Goal: Task Accomplishment & Management: Manage account settings

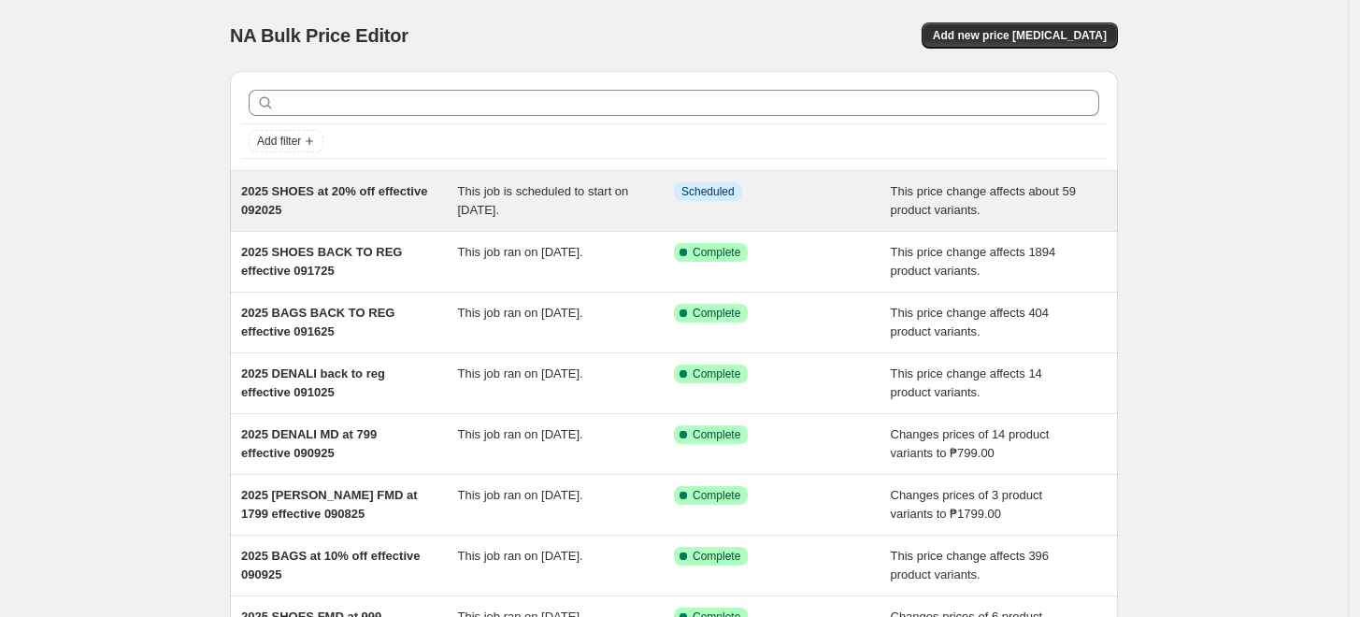
click at [487, 200] on span "This job is scheduled to start on [DATE]." at bounding box center [543, 200] width 171 height 33
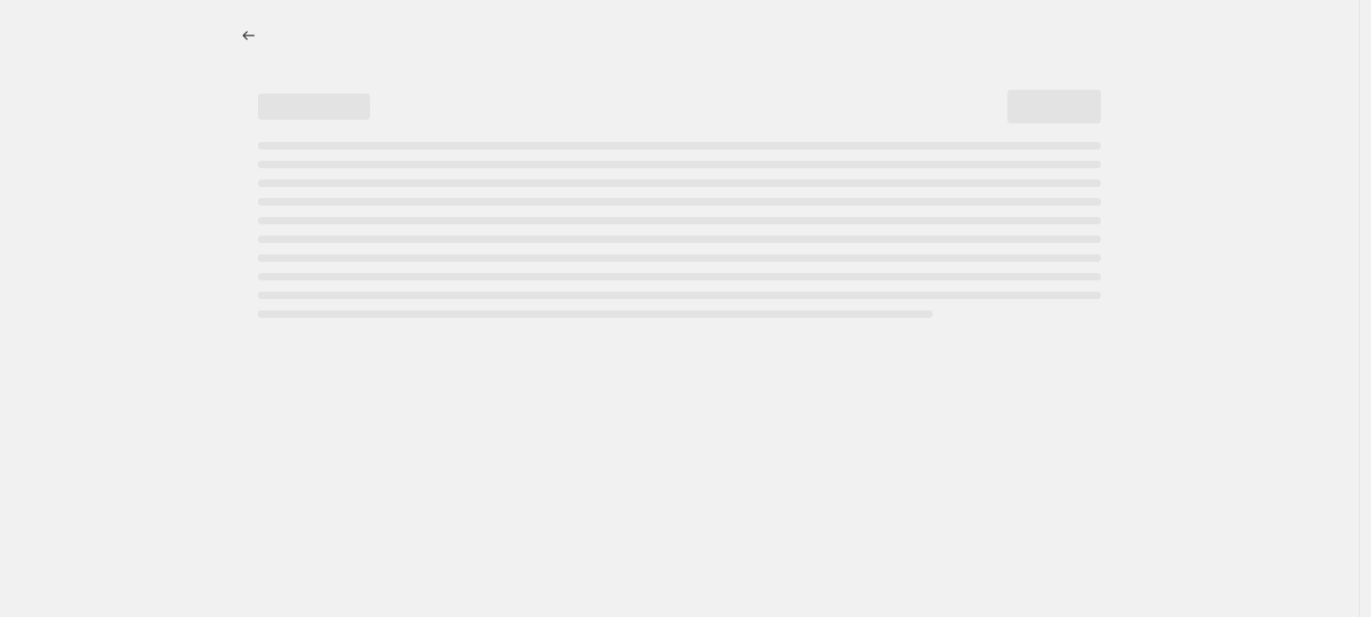
select select "pcap"
select select "no_change"
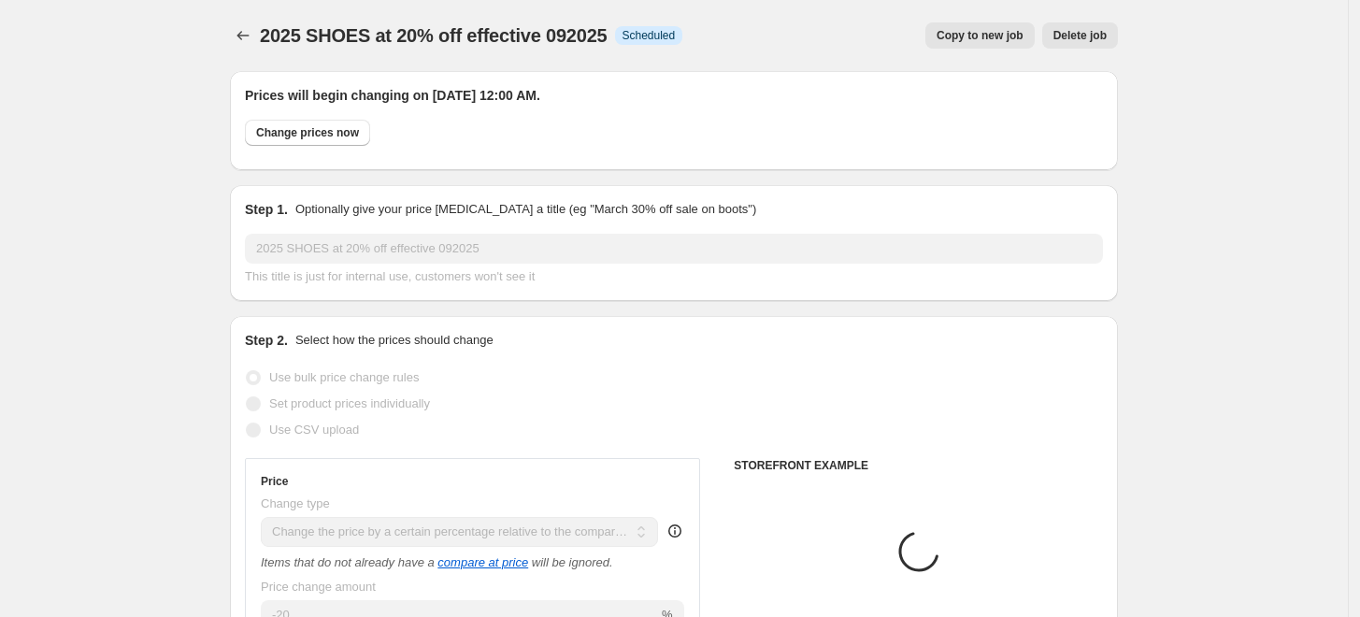
select select "tag"
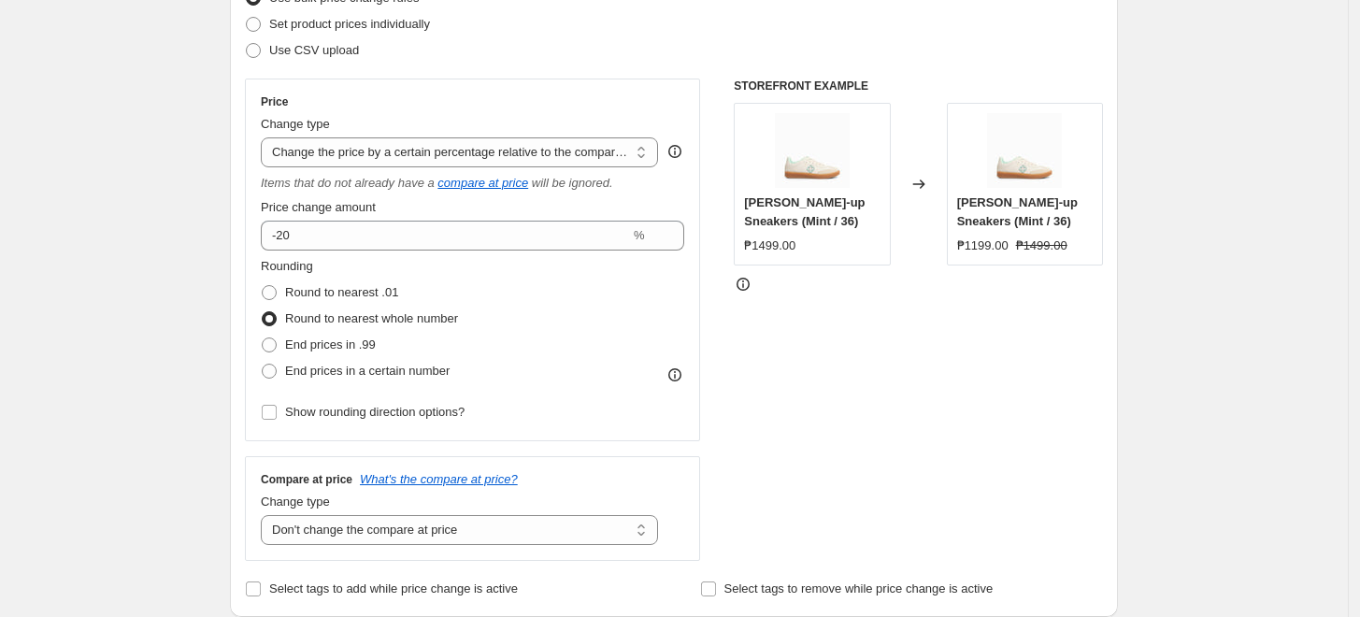
scroll to position [519, 0]
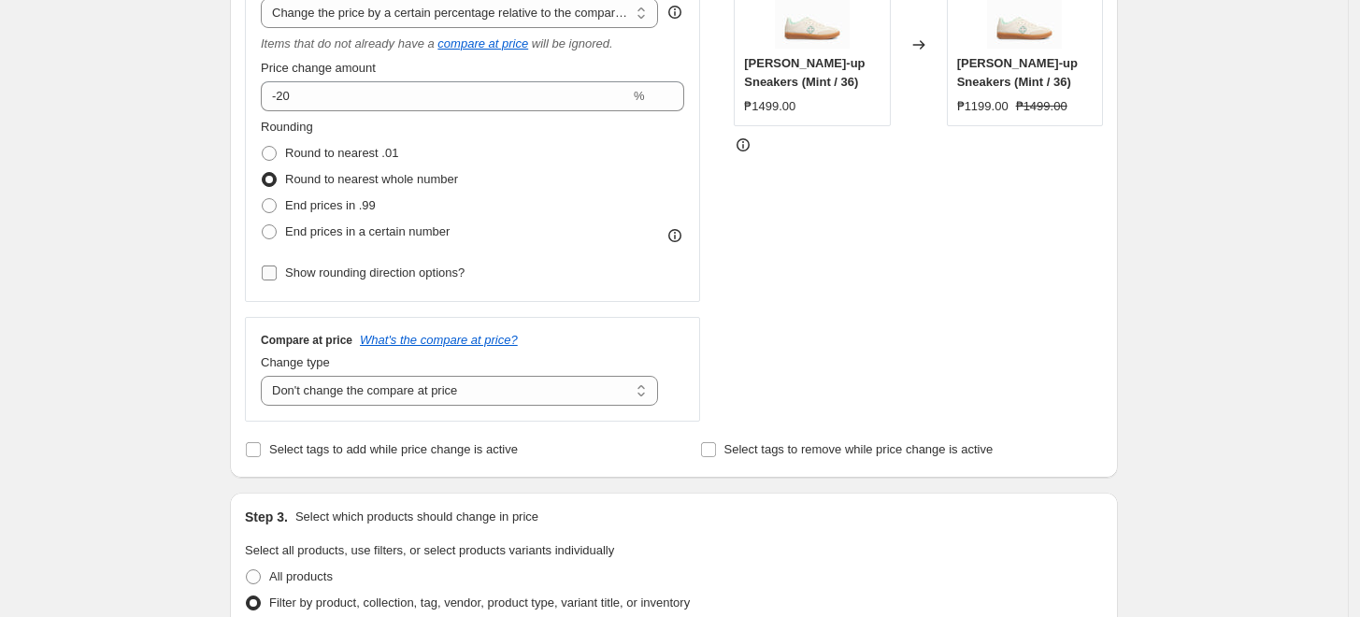
click at [283, 275] on label "Show rounding direction options?" at bounding box center [363, 273] width 204 height 26
click at [277, 275] on input "Show rounding direction options?" at bounding box center [269, 272] width 15 height 15
checkbox input "true"
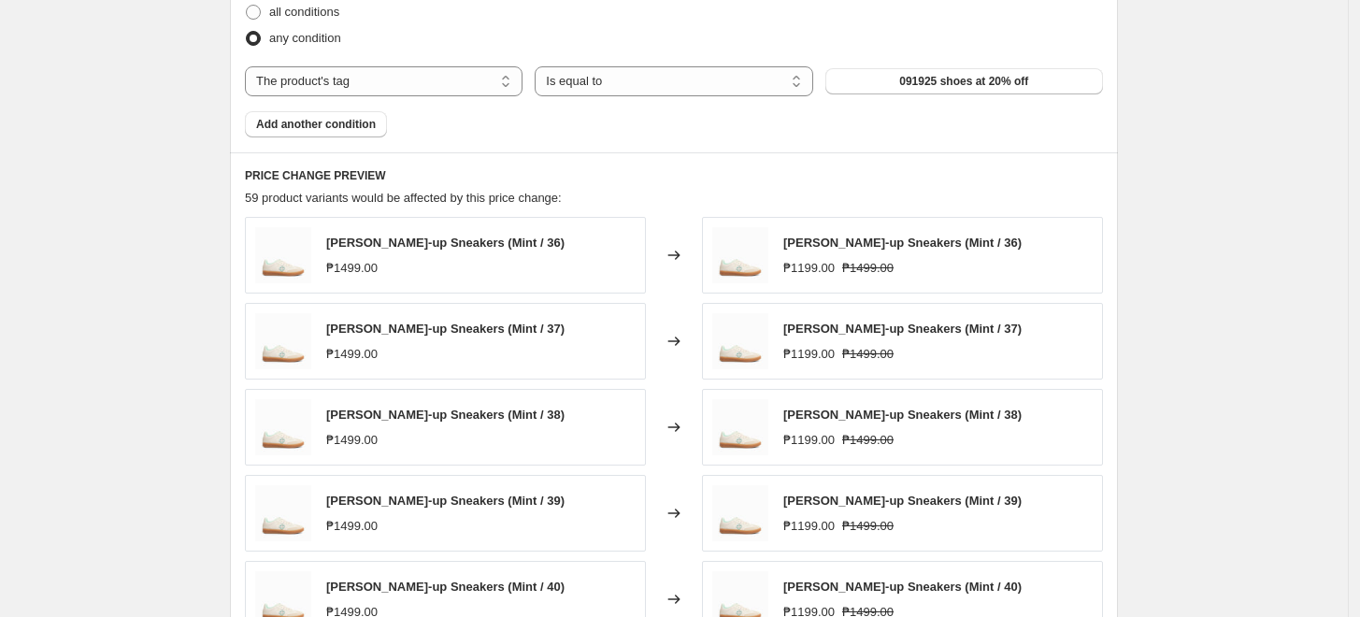
scroll to position [1557, 0]
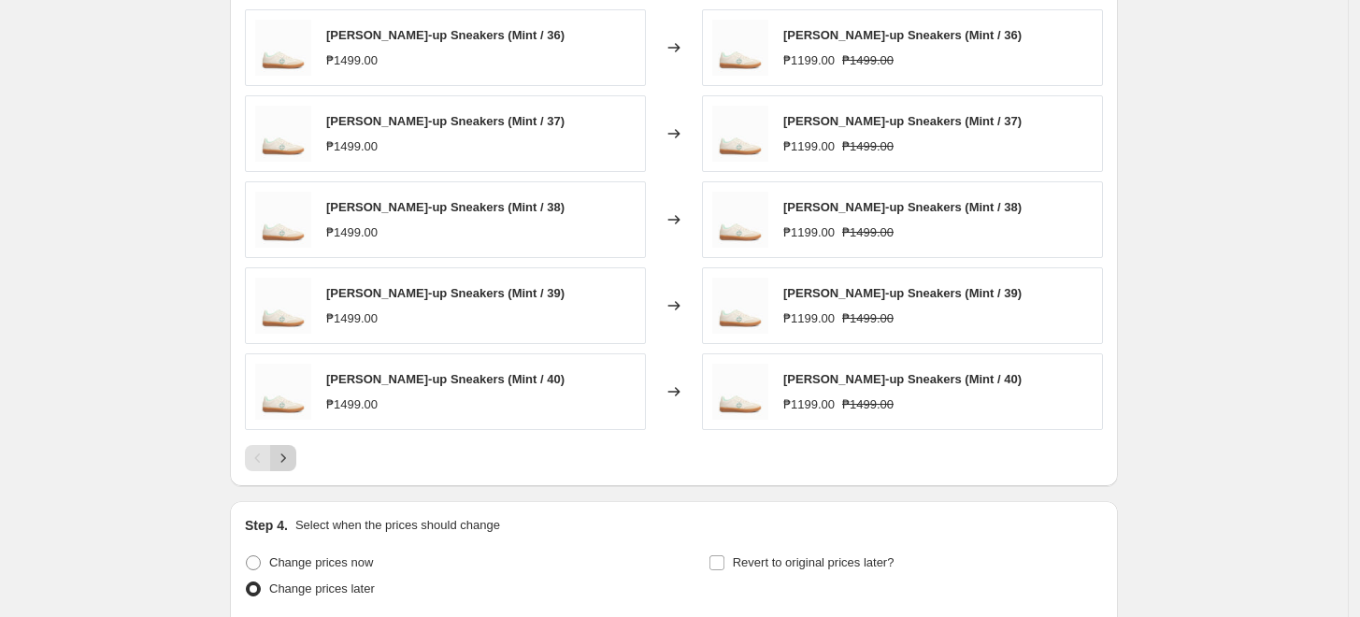
click at [284, 459] on icon "Next" at bounding box center [283, 458] width 19 height 19
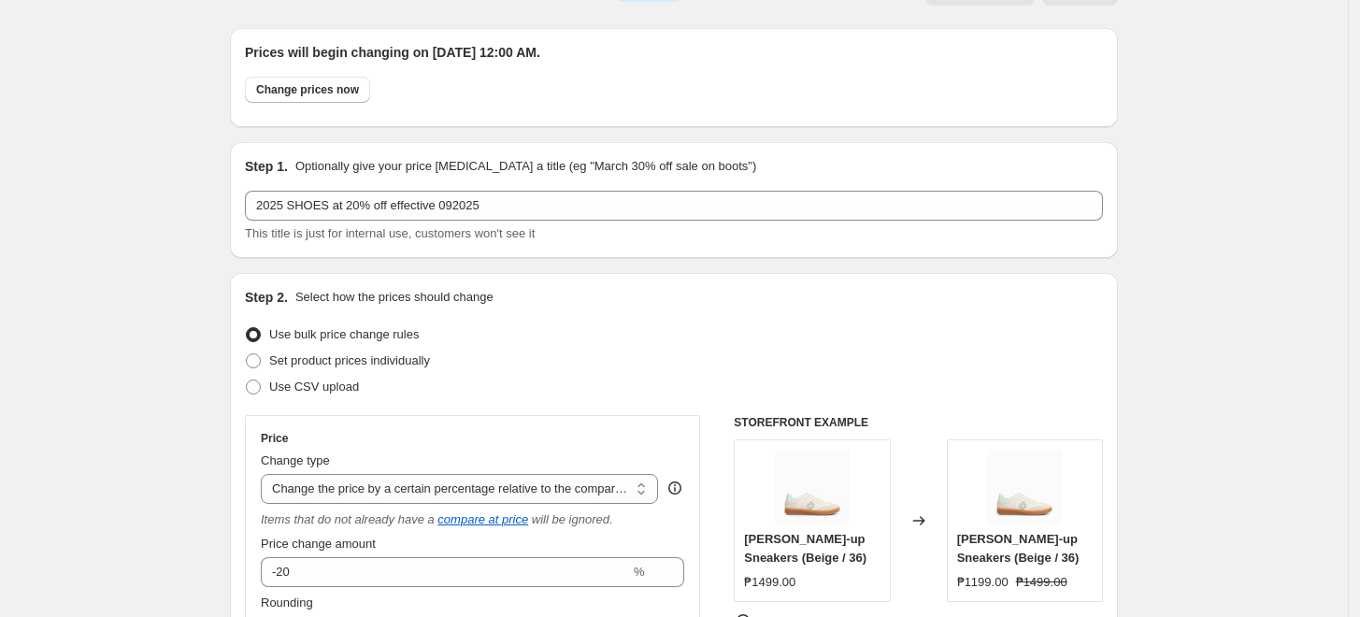
scroll to position [0, 0]
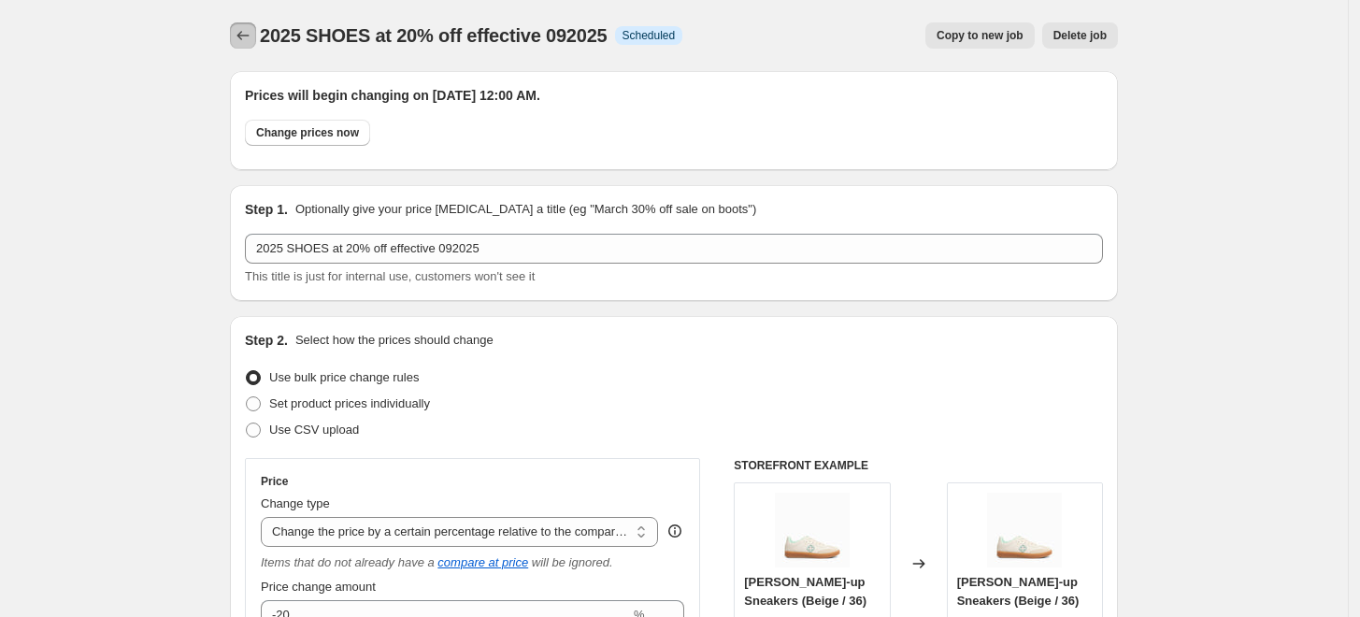
click at [256, 36] on button "Price change jobs" at bounding box center [243, 35] width 26 height 26
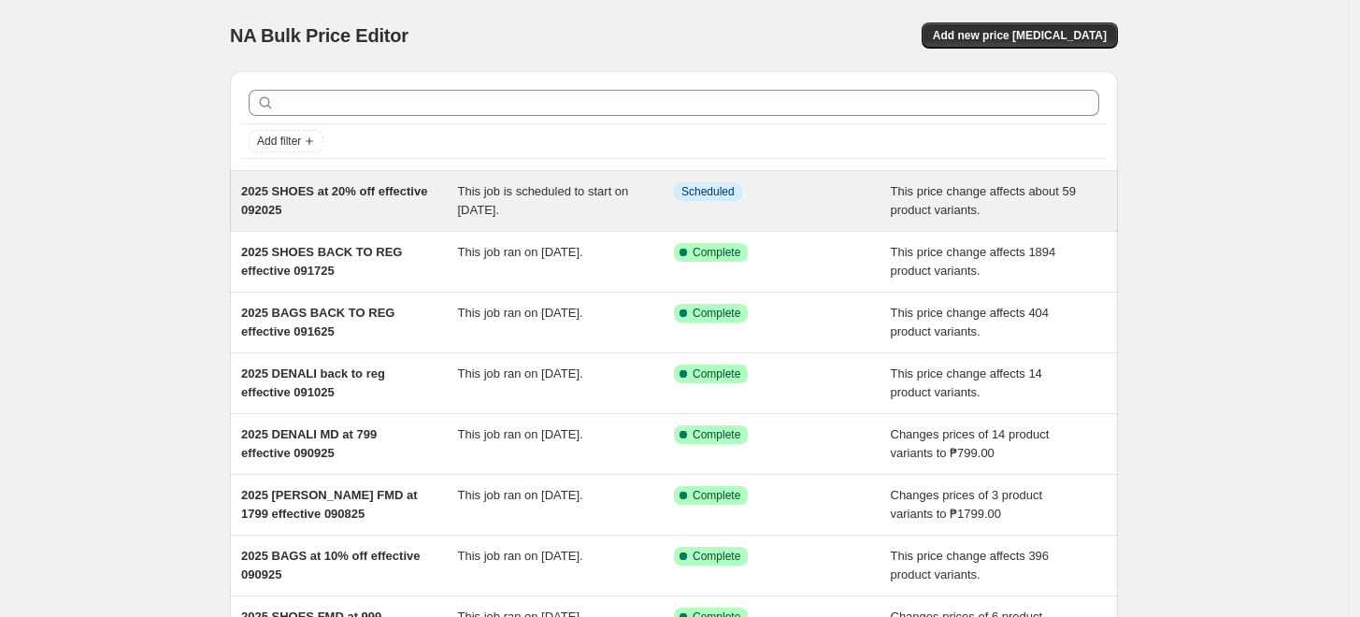
click at [410, 194] on span "2025 SHOES at 20% off effective 092025" at bounding box center [334, 200] width 186 height 33
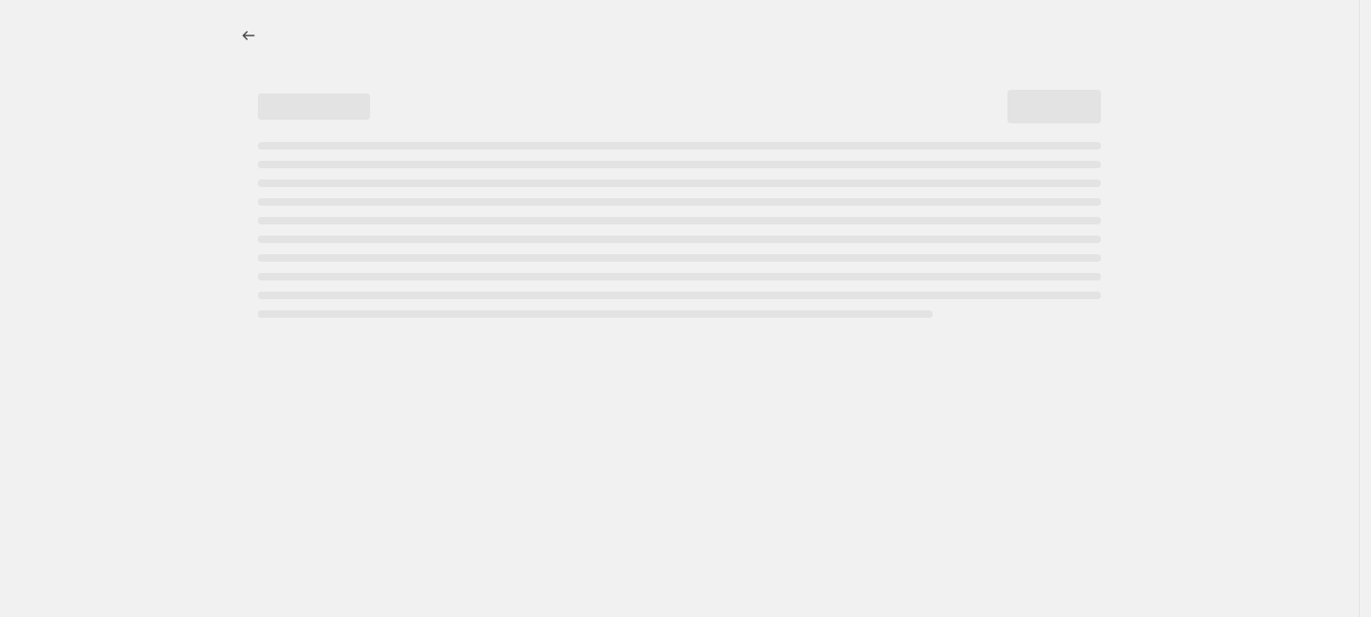
select select "pcap"
select select "no_change"
select select "tag"
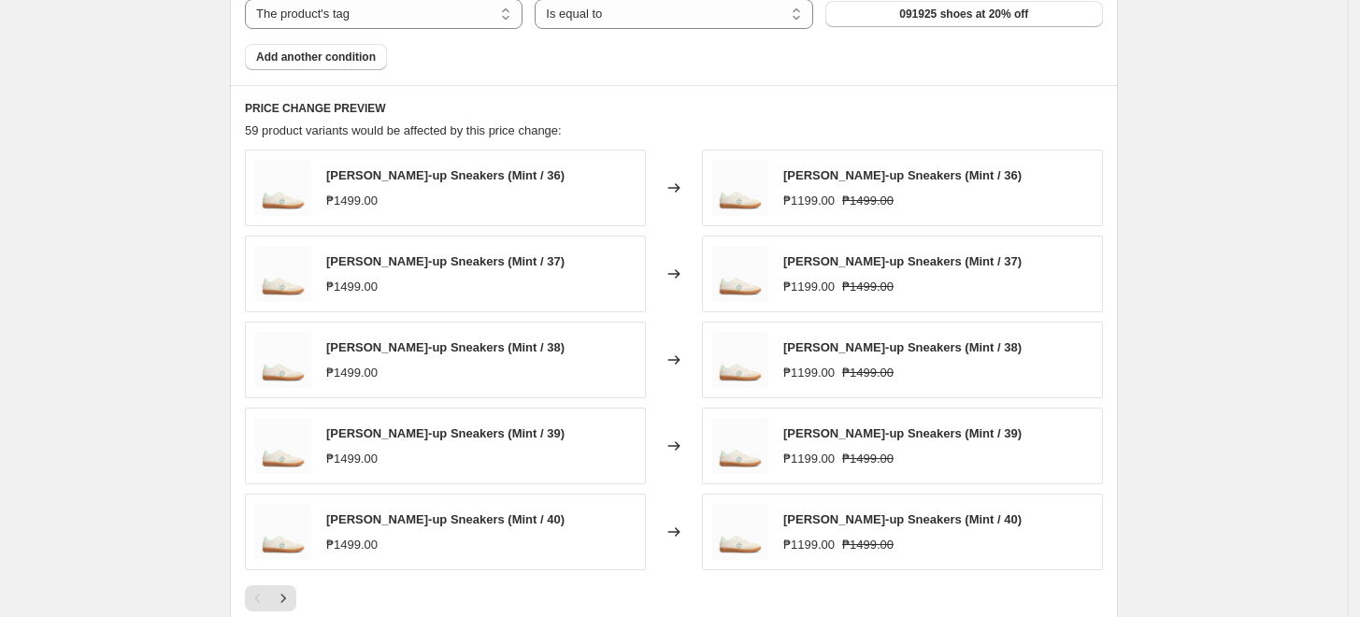
scroll to position [1350, 0]
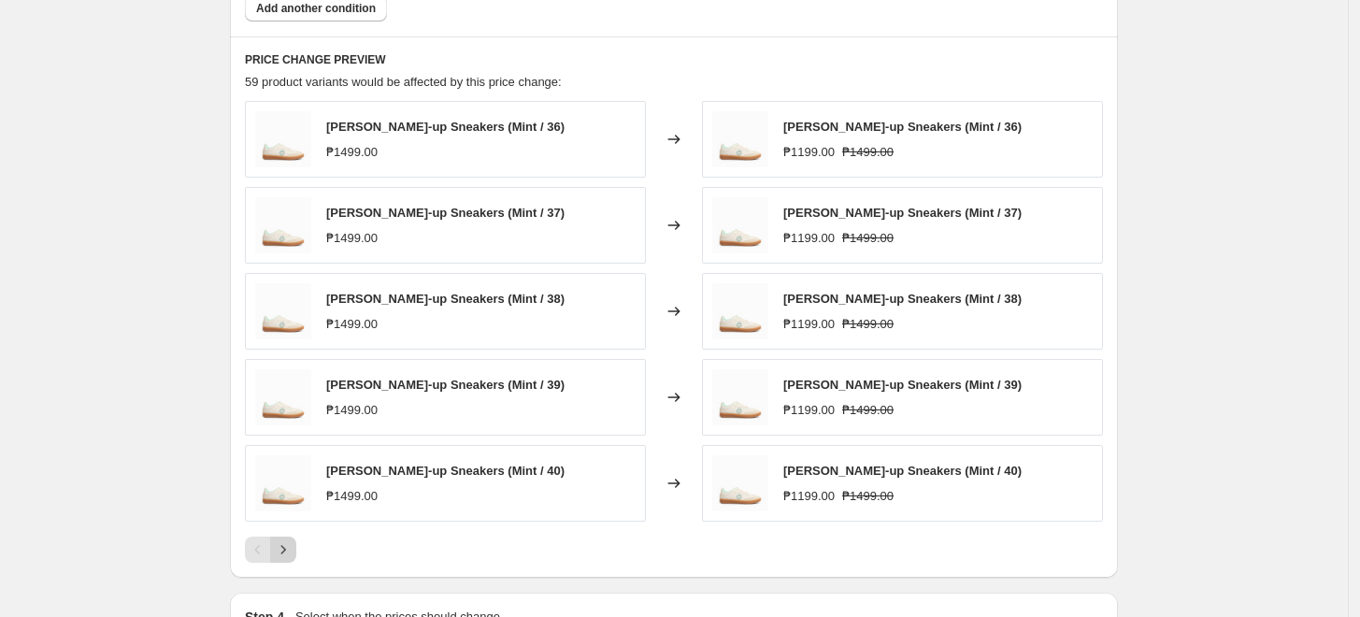
click at [293, 544] on icon "Next" at bounding box center [283, 549] width 19 height 19
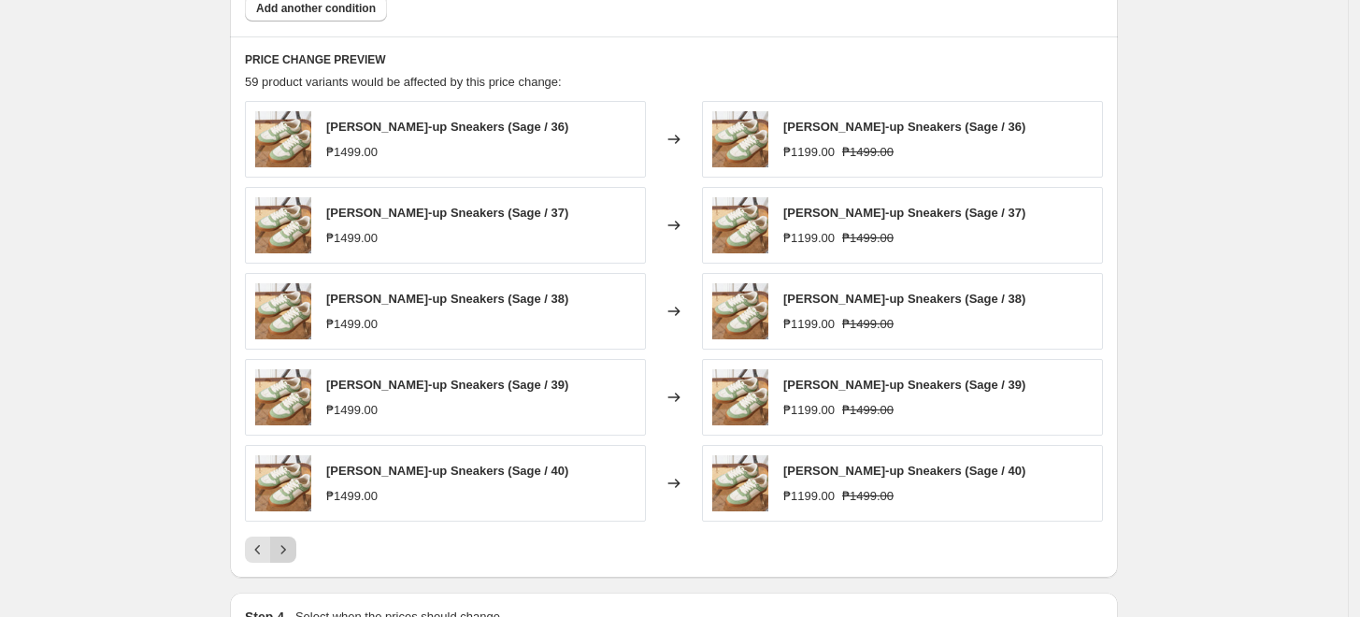
click at [285, 541] on icon "Next" at bounding box center [283, 549] width 19 height 19
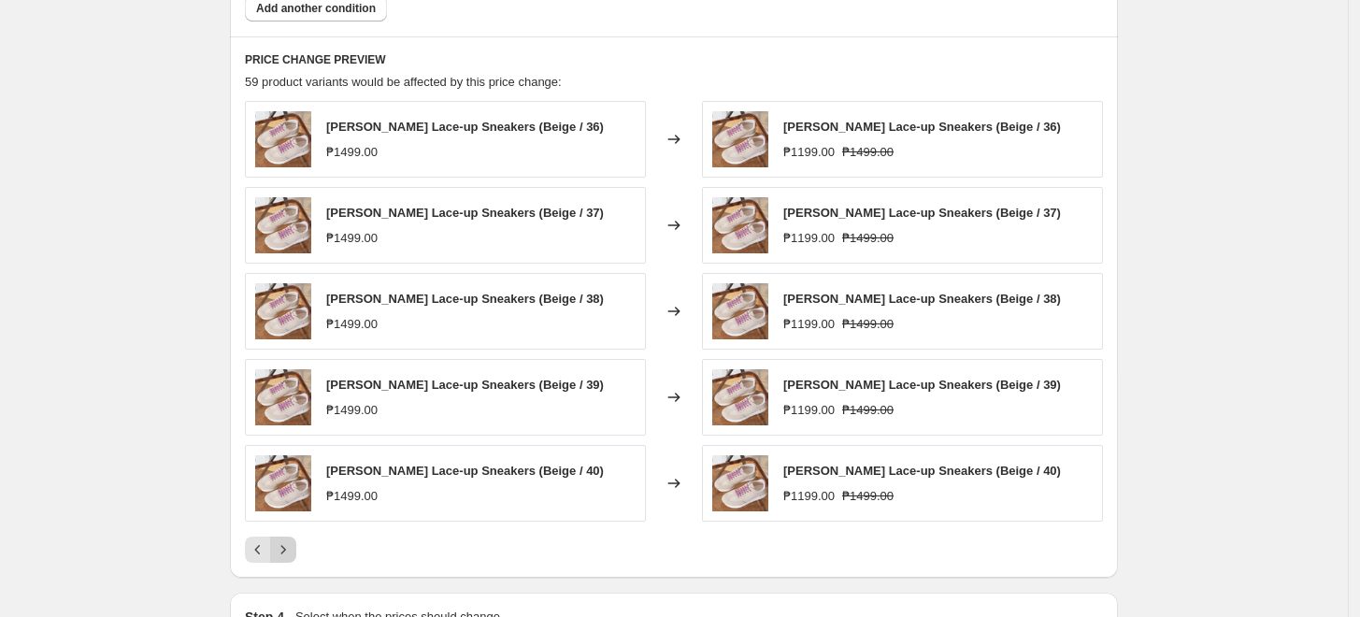
click at [293, 540] on icon "Next" at bounding box center [283, 549] width 19 height 19
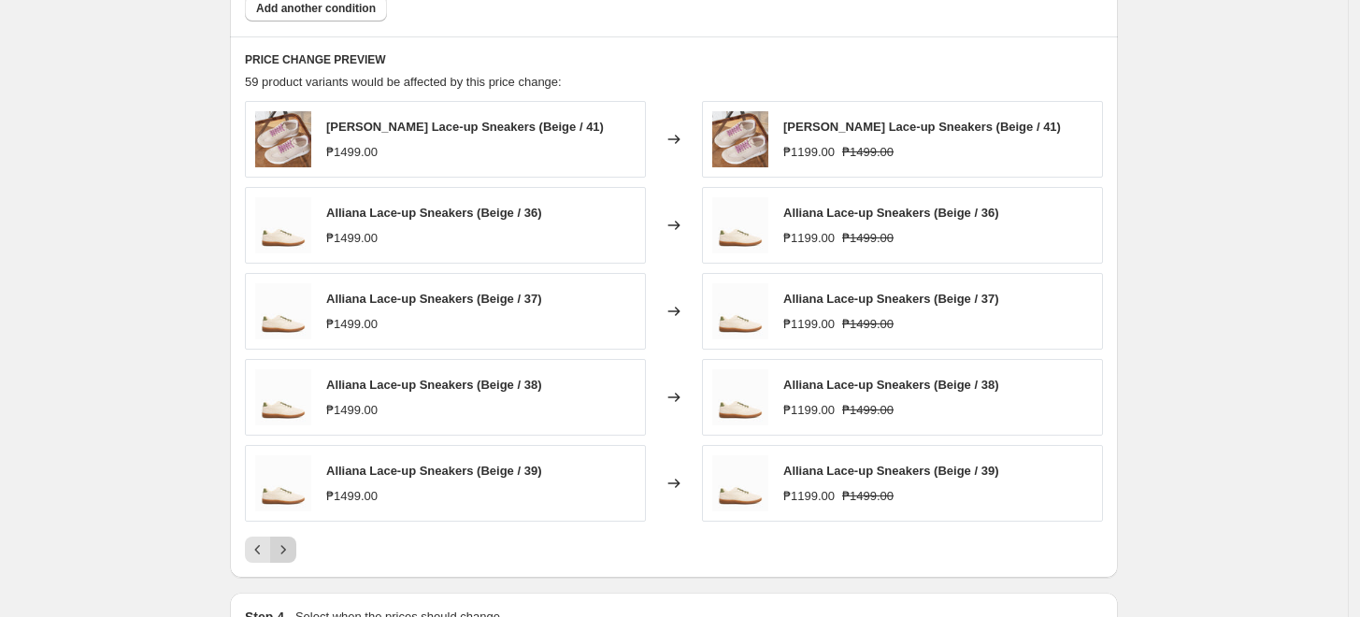
click at [291, 544] on icon "Next" at bounding box center [283, 549] width 19 height 19
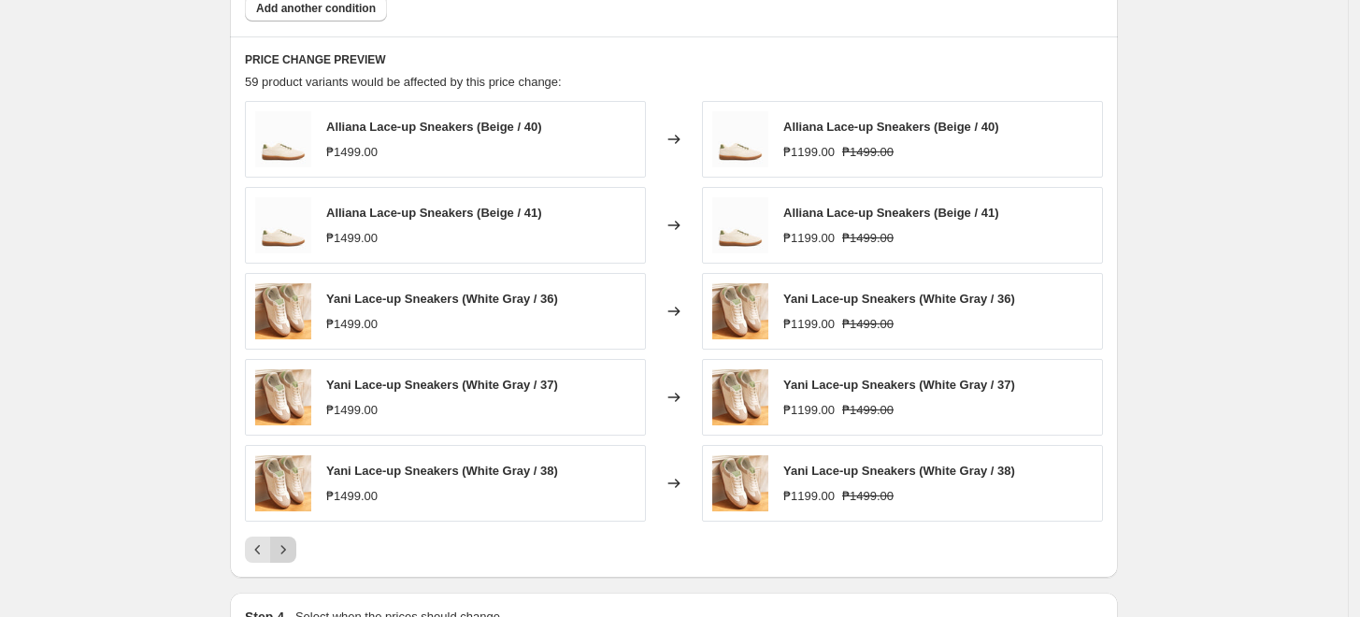
click at [285, 554] on icon "Next" at bounding box center [283, 549] width 19 height 19
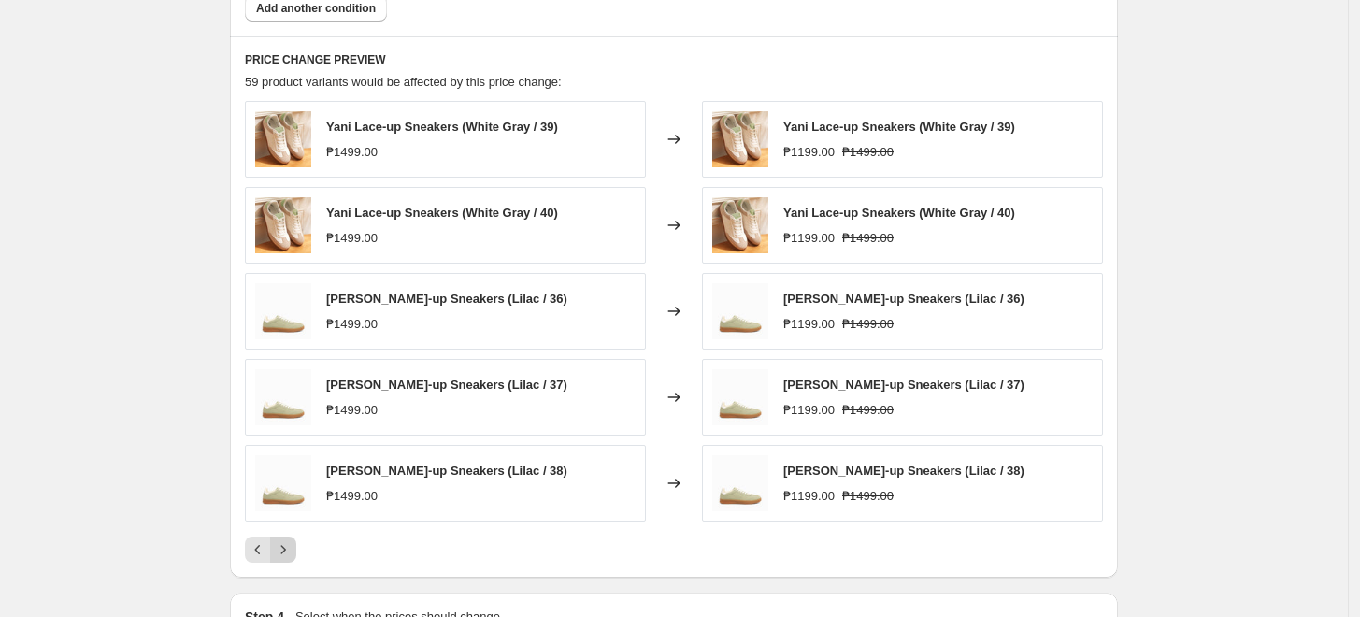
click at [292, 544] on icon "Next" at bounding box center [283, 549] width 19 height 19
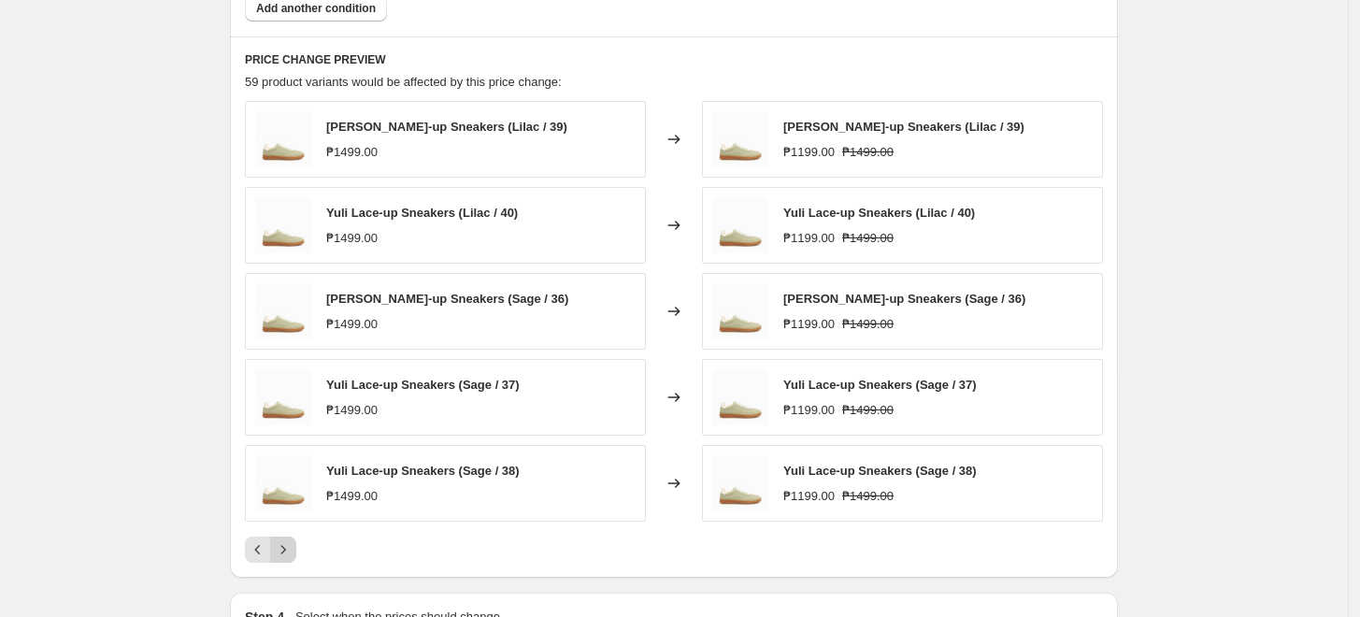
click at [292, 544] on icon "Next" at bounding box center [283, 549] width 19 height 19
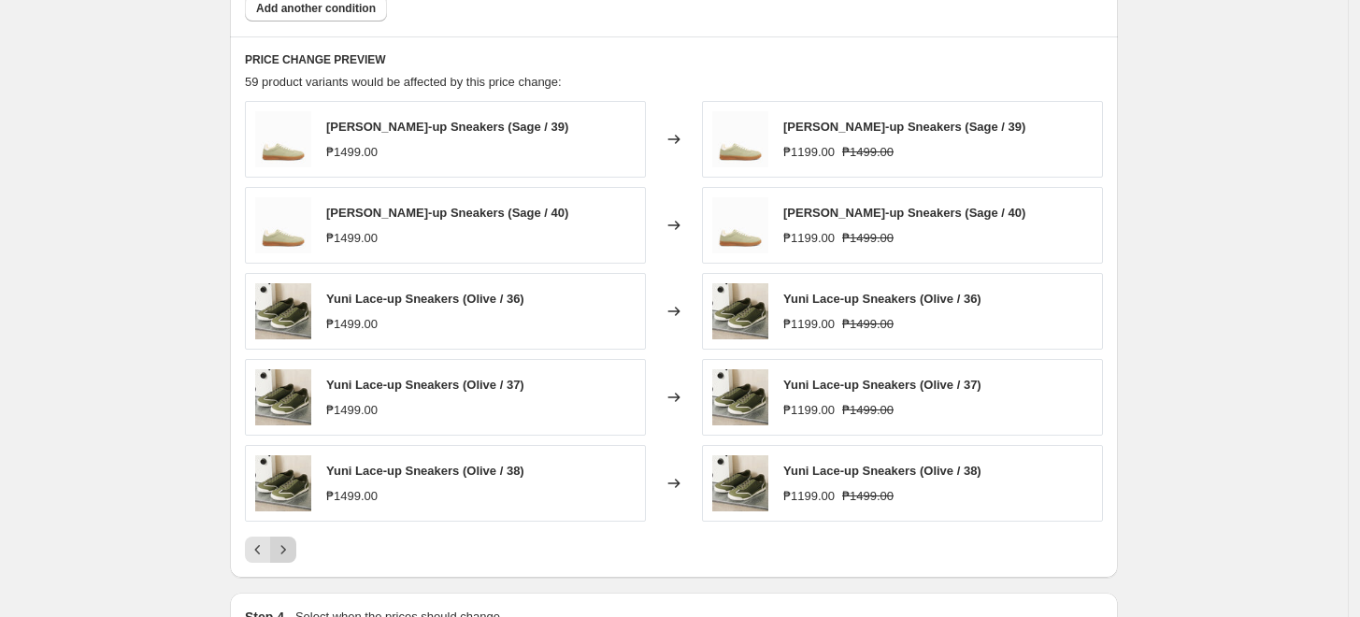
click at [284, 546] on icon "Next" at bounding box center [283, 549] width 19 height 19
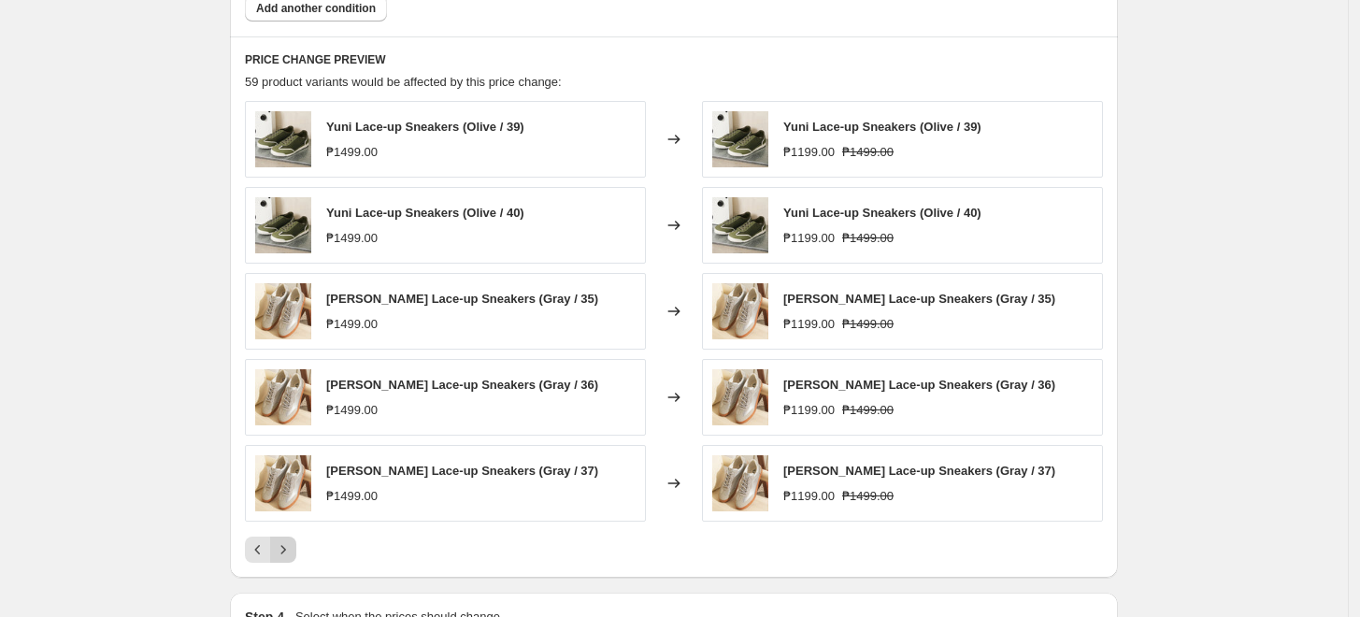
click at [291, 547] on icon "Next" at bounding box center [283, 549] width 19 height 19
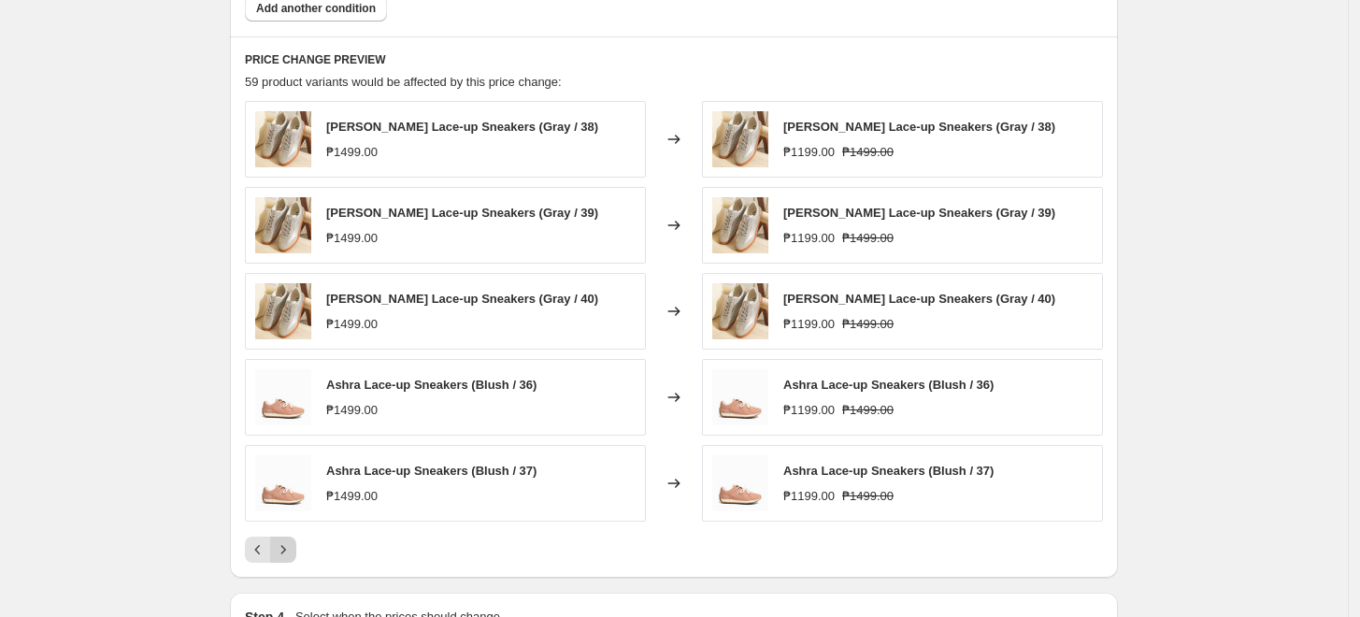
click at [293, 548] on icon "Next" at bounding box center [283, 549] width 19 height 19
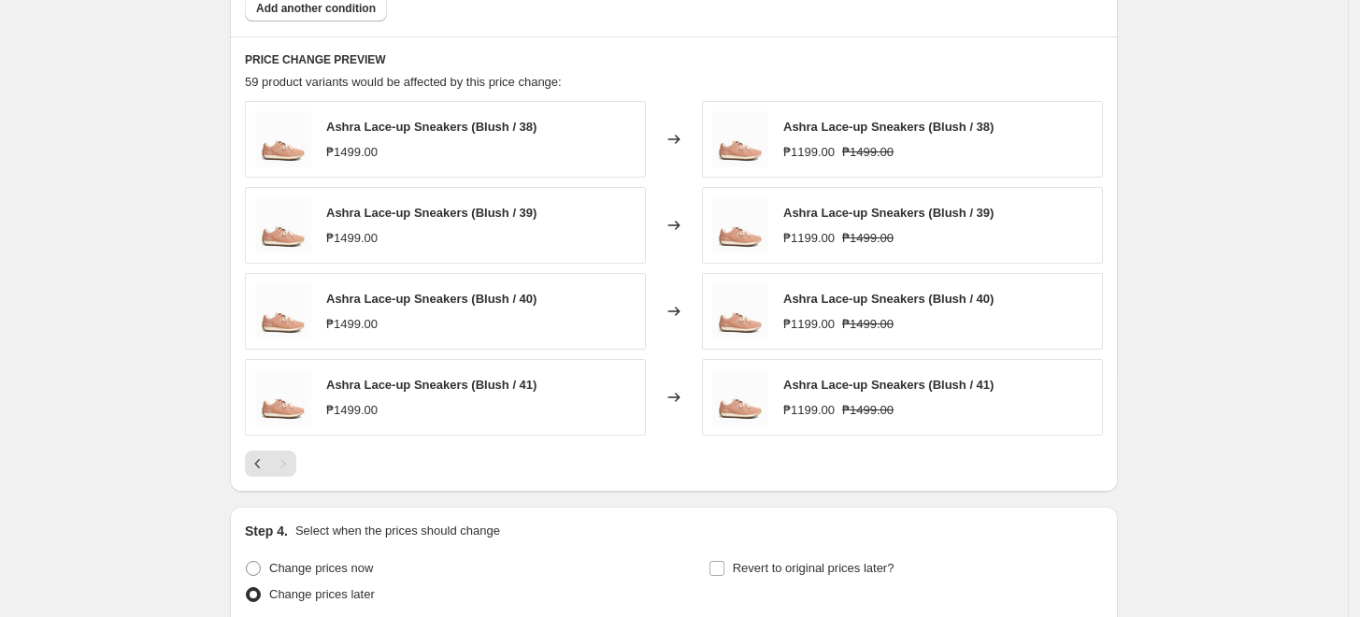
click at [316, 467] on div at bounding box center [674, 464] width 858 height 26
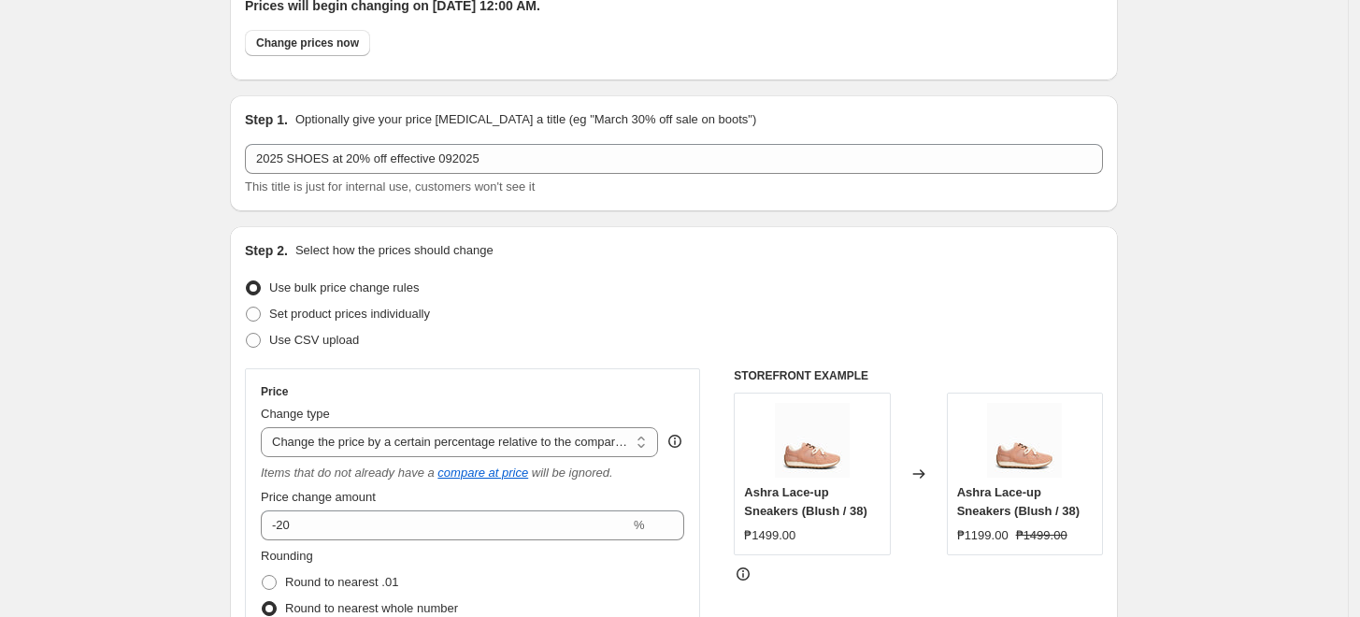
scroll to position [0, 0]
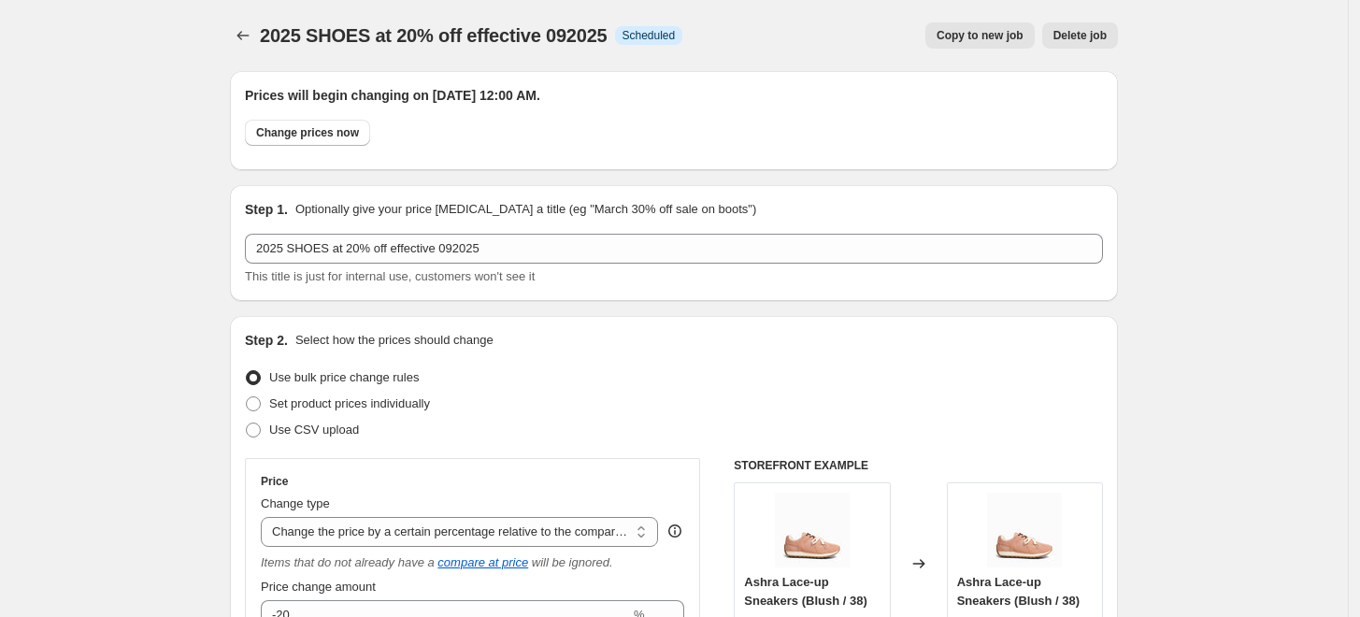
click at [241, 30] on icon "Price change jobs" at bounding box center [243, 35] width 19 height 19
